Goal: Download file/media

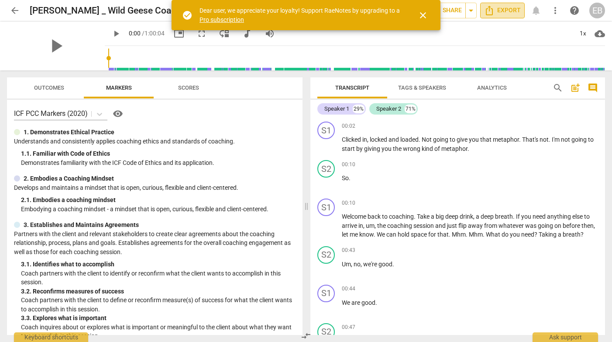
click at [495, 14] on span "Export" at bounding box center [502, 10] width 37 height 10
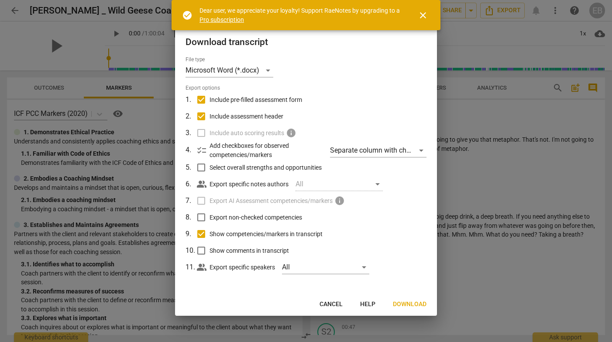
click at [422, 19] on span "close" at bounding box center [423, 15] width 10 height 10
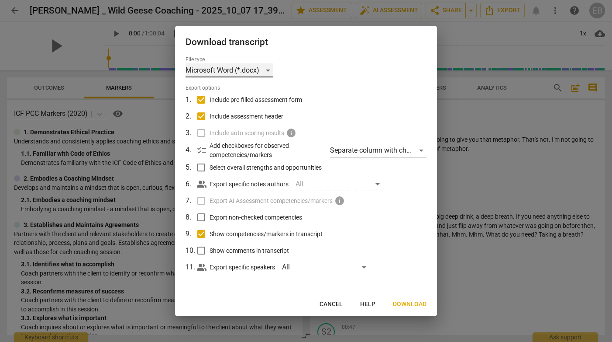
click at [267, 71] on div "Microsoft Word (*.docx)" at bounding box center [230, 70] width 88 height 14
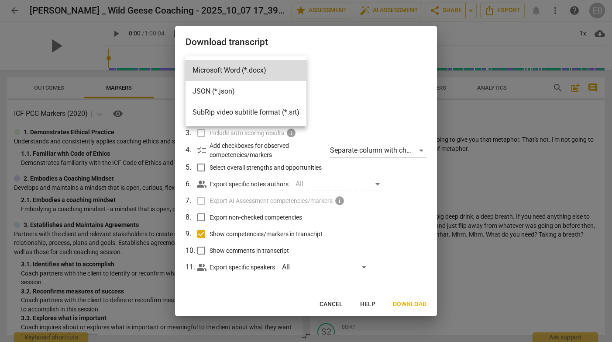
click at [379, 80] on div at bounding box center [306, 171] width 612 height 342
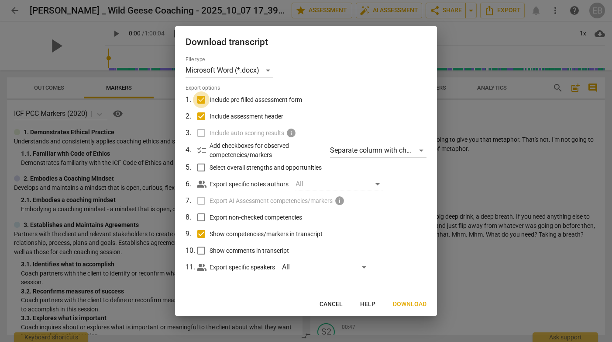
click at [201, 100] on input "Include pre-filled assessment form" at bounding box center [201, 99] width 17 height 17
checkbox input "false"
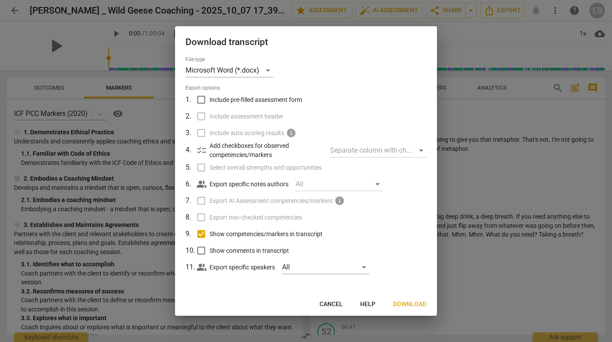
click at [201, 116] on label "Include assessment header" at bounding box center [305, 116] width 229 height 17
click at [200, 229] on input "Show competencies/markers in transcript" at bounding box center [201, 233] width 17 height 17
checkbox input "false"
click at [412, 306] on span "Download" at bounding box center [410, 304] width 34 height 9
